Goal: Task Accomplishment & Management: Use online tool/utility

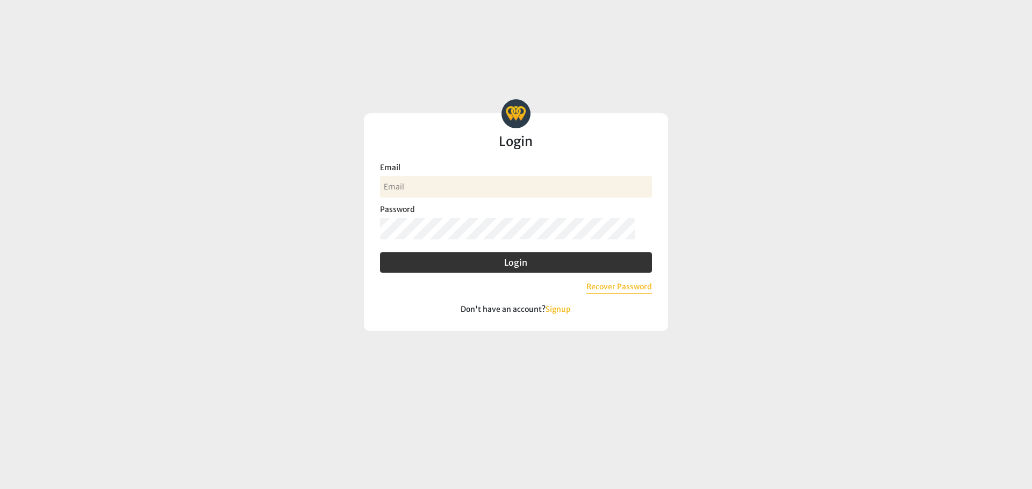
click at [458, 187] on input "Email" at bounding box center [516, 186] width 272 height 21
type input "Chrisa@myeecu.org"
click at [380, 253] on button "Login" at bounding box center [516, 263] width 272 height 20
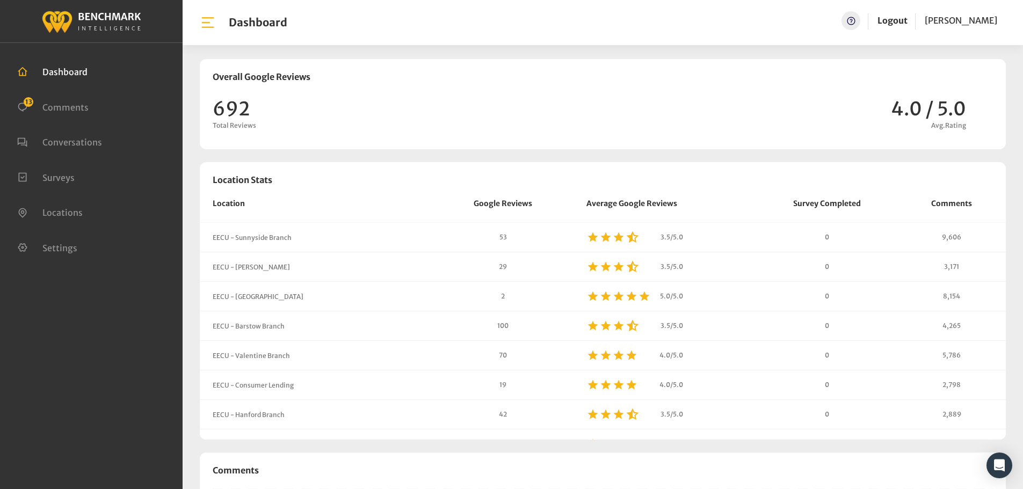
scroll to position [921, 1023]
